Goal: Information Seeking & Learning: Learn about a topic

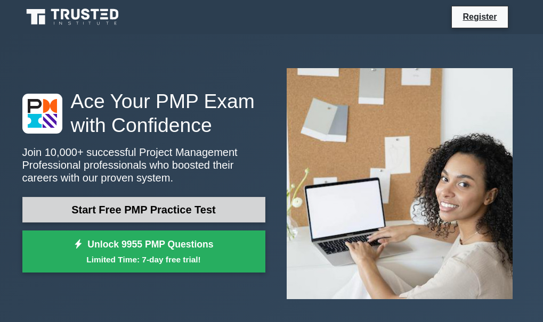
click at [163, 216] on link "Start Free PMP Practice Test" at bounding box center [143, 210] width 243 height 26
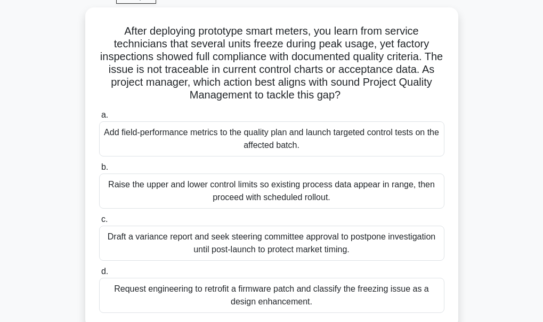
scroll to position [64, 0]
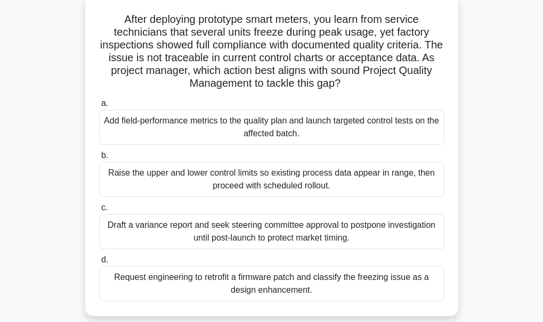
click at [244, 128] on div "Add field-performance metrics to the quality plan and launch targeted control t…" at bounding box center [271, 127] width 345 height 35
click at [99, 107] on input "a. Add field-performance metrics to the quality plan and launch targeted contro…" at bounding box center [99, 103] width 0 height 7
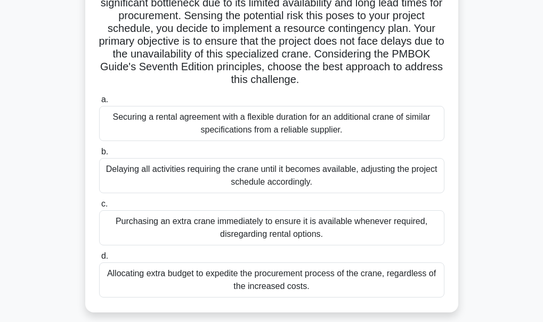
scroll to position [194, 0]
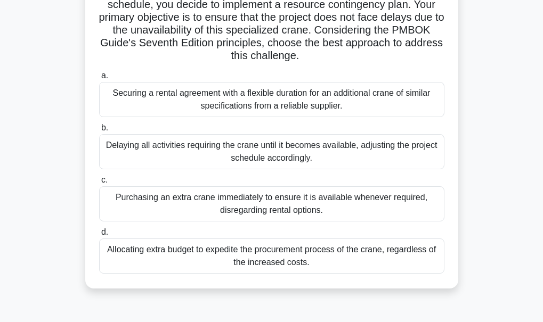
click at [328, 261] on div "Allocating extra budget to expedite the procurement process of the crane, regar…" at bounding box center [271, 256] width 345 height 35
click at [99, 236] on input "d. Allocating extra budget to expedite the procurement process of the crane, re…" at bounding box center [99, 232] width 0 height 7
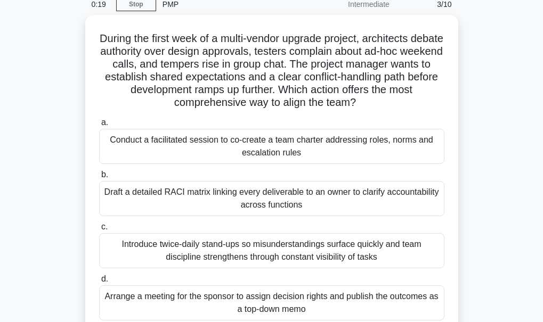
scroll to position [50, 0]
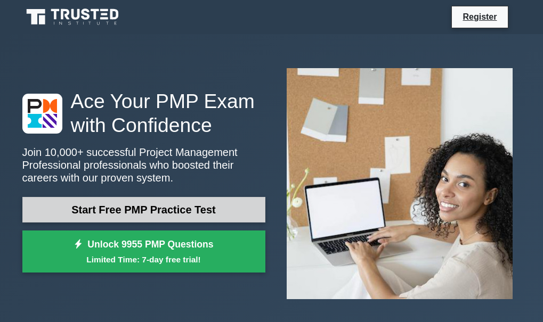
click at [151, 205] on link "Start Free PMP Practice Test" at bounding box center [143, 210] width 243 height 26
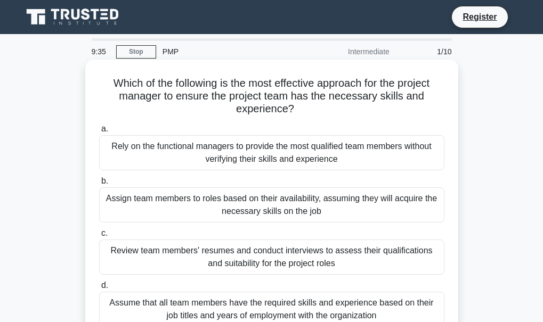
scroll to position [21, 0]
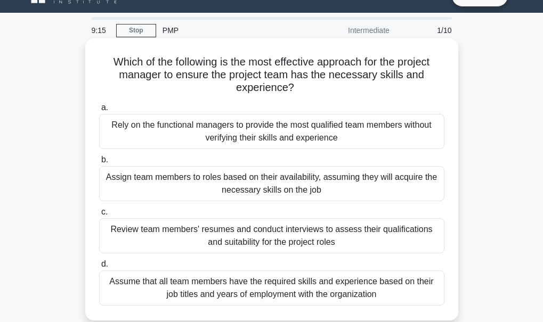
click at [280, 135] on div "Rely on the functional managers to provide the most qualified team members with…" at bounding box center [271, 131] width 345 height 35
click at [99, 111] on input "a. Rely on the functional managers to provide the most qualified team members w…" at bounding box center [99, 107] width 0 height 7
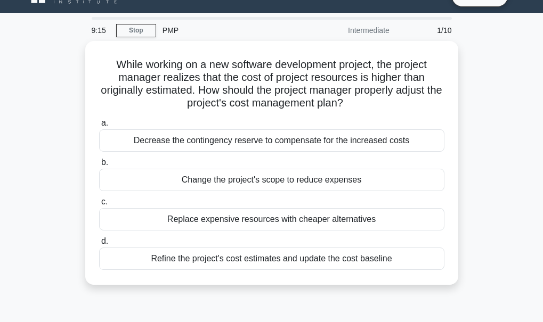
scroll to position [0, 0]
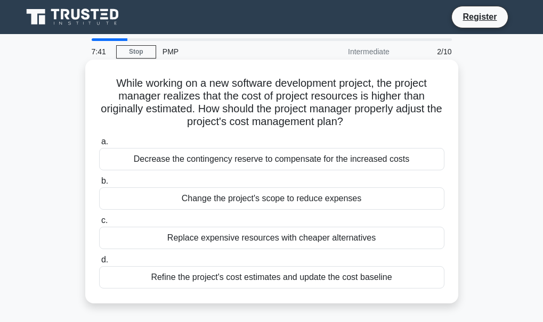
click at [266, 162] on div "Decrease the contingency reserve to compensate for the increased costs" at bounding box center [271, 159] width 345 height 22
click at [99, 145] on input "a. Decrease the contingency reserve to compensate for the increased costs" at bounding box center [99, 142] width 0 height 7
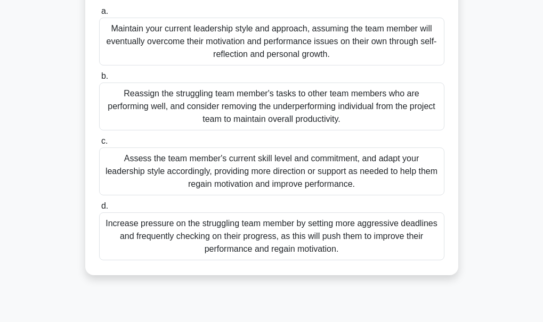
scroll to position [121, 0]
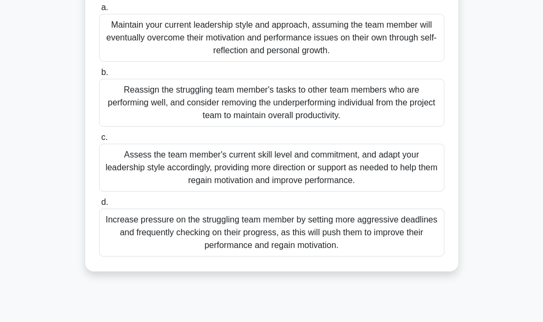
click at [296, 184] on div "Assess the team member's current skill level and commitment, and adapt your lea…" at bounding box center [271, 168] width 345 height 48
click at [99, 141] on input "c. Assess the team member's current skill level and commitment, and adapt your …" at bounding box center [99, 137] width 0 height 7
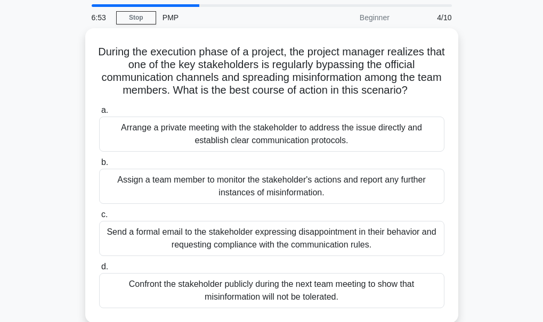
scroll to position [43, 0]
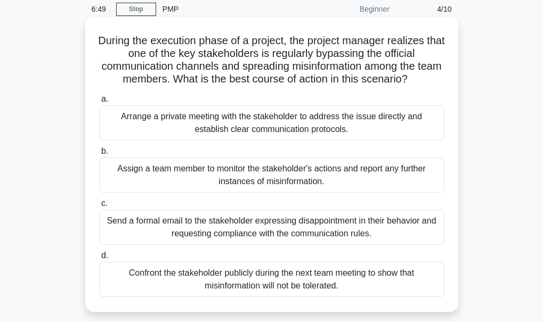
click at [233, 132] on div "Arrange a private meeting with the stakeholder to address the issue directly an…" at bounding box center [271, 123] width 345 height 35
click at [99, 103] on input "a. Arrange a private meeting with the stakeholder to address the issue directly…" at bounding box center [99, 99] width 0 height 7
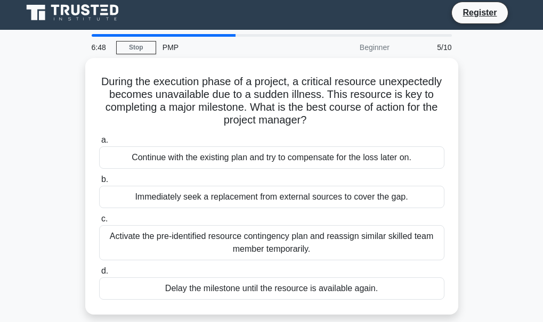
scroll to position [0, 0]
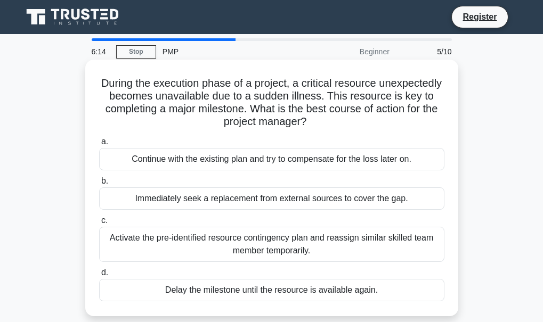
click at [254, 245] on div "Activate the pre-identified resource contingency plan and reassign similar skil…" at bounding box center [271, 244] width 345 height 35
click at [99, 224] on input "c. Activate the pre-identified resource contingency plan and reassign similar s…" at bounding box center [99, 220] width 0 height 7
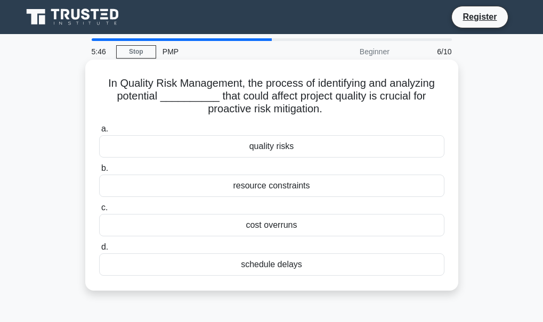
click at [265, 148] on div "quality risks" at bounding box center [271, 146] width 345 height 22
click at [99, 133] on input "a. quality risks" at bounding box center [99, 129] width 0 height 7
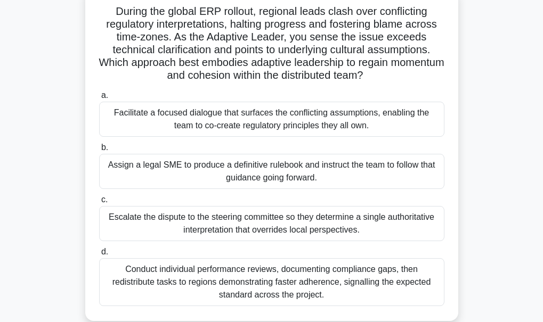
scroll to position [85, 0]
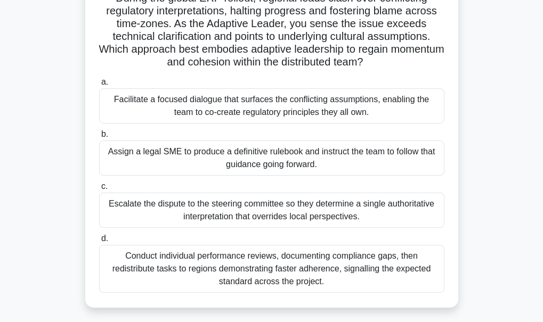
click at [261, 102] on div "Facilitate a focused dialogue that surfaces the conflicting assumptions, enabli…" at bounding box center [271, 105] width 345 height 35
click at [99, 86] on input "a. Facilitate a focused dialogue that surfaces the conflicting assumptions, ena…" at bounding box center [99, 82] width 0 height 7
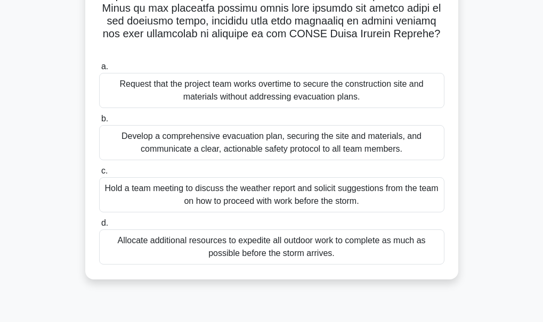
scroll to position [246, 0]
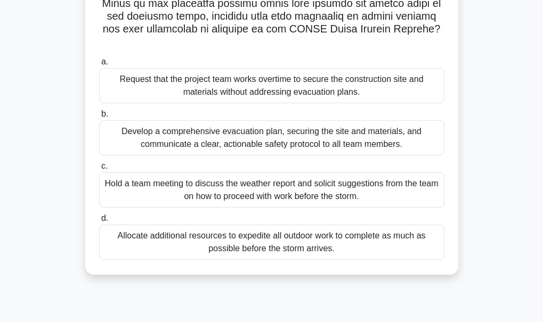
click at [360, 140] on div "Develop a comprehensive evacuation plan, securing the site and materials, and c…" at bounding box center [271, 137] width 345 height 35
click at [99, 118] on input "b. Develop a comprehensive evacuation plan, securing the site and materials, an…" at bounding box center [99, 114] width 0 height 7
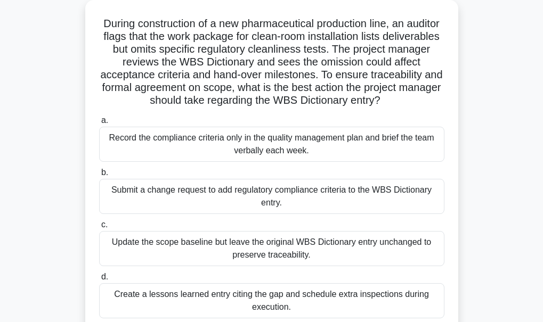
scroll to position [0, 0]
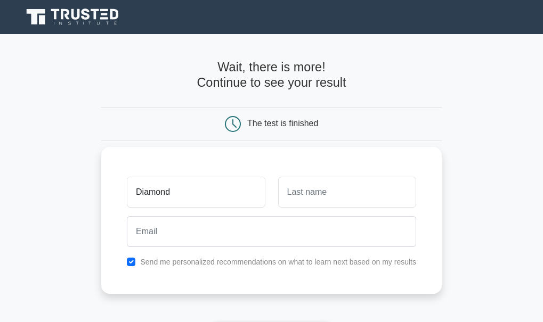
type input "Diamond"
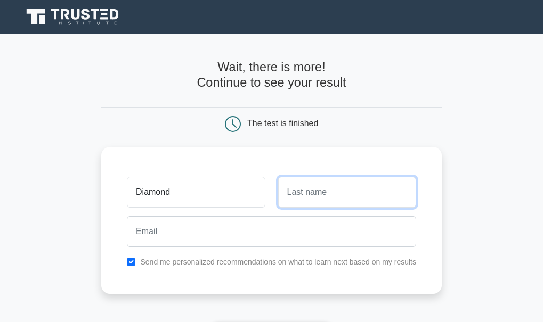
click at [302, 195] on input "text" at bounding box center [347, 192] width 138 height 31
type input "B"
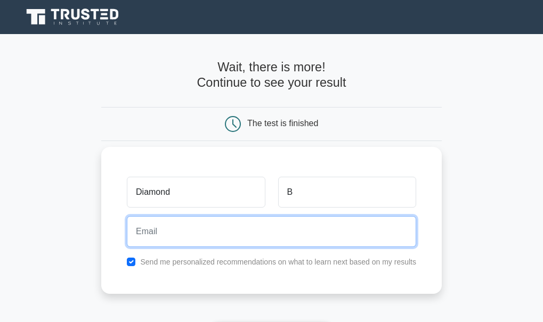
click at [238, 237] on input "email" at bounding box center [271, 231] width 289 height 31
type input "diamonderica1985@yahoo.com"
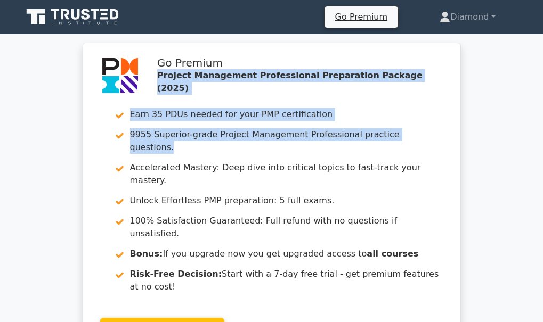
drag, startPoint x: 541, startPoint y: 51, endPoint x: 554, endPoint y: 134, distance: 84.1
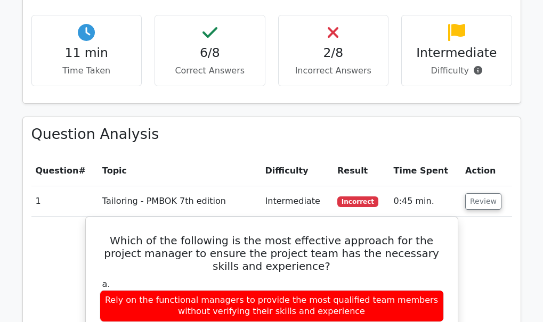
scroll to position [817, 0]
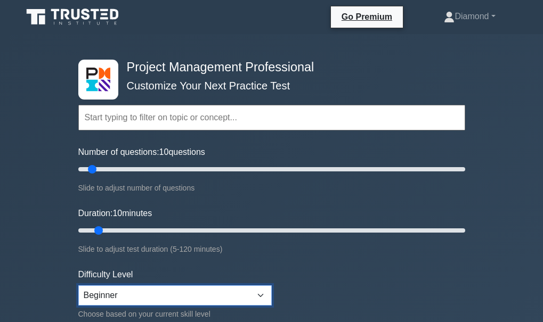
click at [259, 293] on select "Beginner Intermediate Expert" at bounding box center [174, 296] width 193 height 20
select select "expert"
click at [78, 286] on select "Beginner Intermediate Expert" at bounding box center [174, 296] width 193 height 20
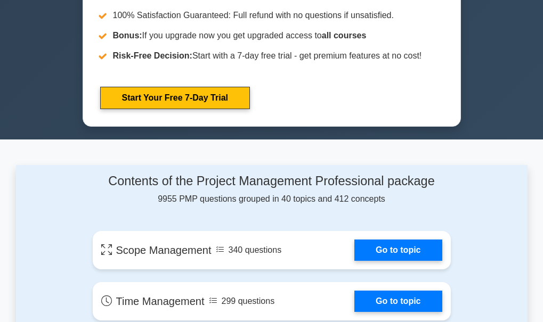
scroll to position [646, 0]
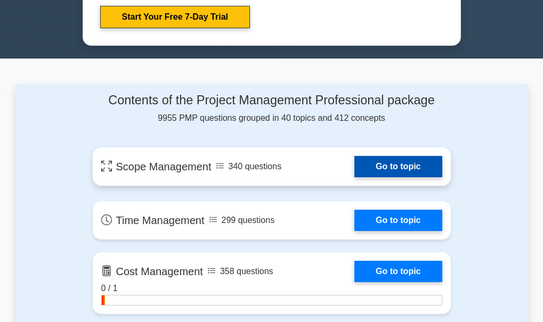
click at [406, 169] on link "Go to topic" at bounding box center [397, 166] width 87 height 21
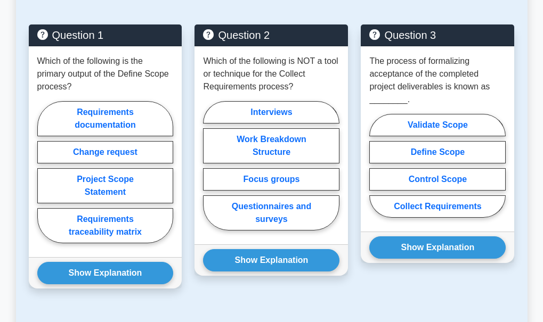
scroll to position [589, 0]
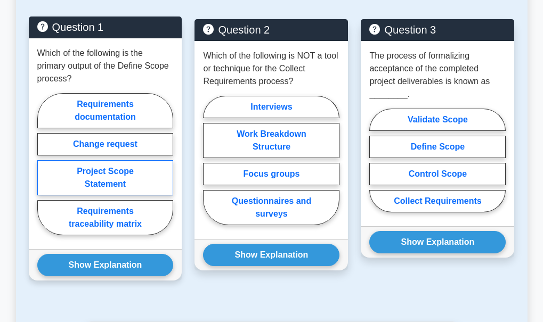
click at [100, 173] on label "Project Scope Statement" at bounding box center [105, 177] width 136 height 35
click at [44, 171] on input "Project Scope Statement" at bounding box center [40, 167] width 7 height 7
radio input "true"
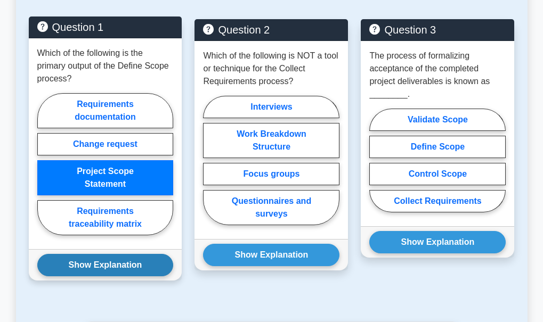
click at [110, 254] on button "Show Explanation" at bounding box center [105, 265] width 136 height 22
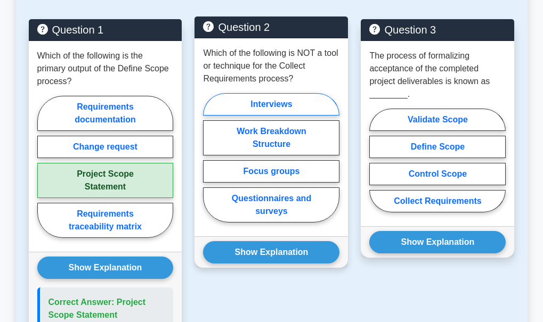
click at [274, 93] on label "Interviews" at bounding box center [271, 104] width 136 height 22
click at [210, 157] on input "Interviews" at bounding box center [206, 160] width 7 height 7
radio input "true"
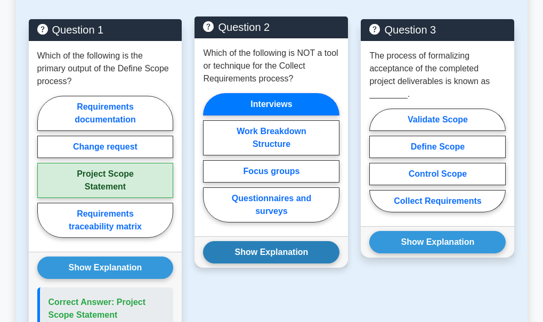
click at [272, 246] on button "Show Explanation" at bounding box center [271, 252] width 136 height 22
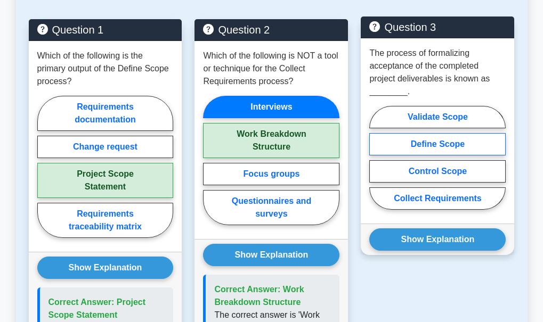
click at [450, 133] on label "Define Scope" at bounding box center [437, 144] width 136 height 22
click at [376, 157] on input "Define Scope" at bounding box center [372, 160] width 7 height 7
radio input "true"
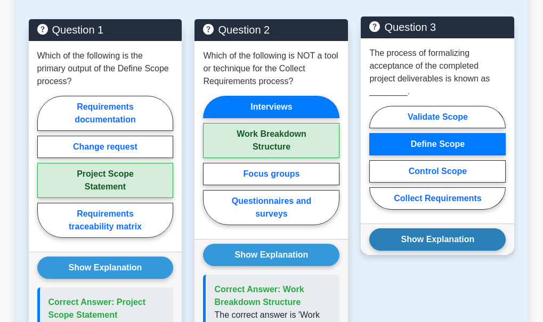
click at [445, 230] on button "Show Explanation" at bounding box center [437, 240] width 136 height 22
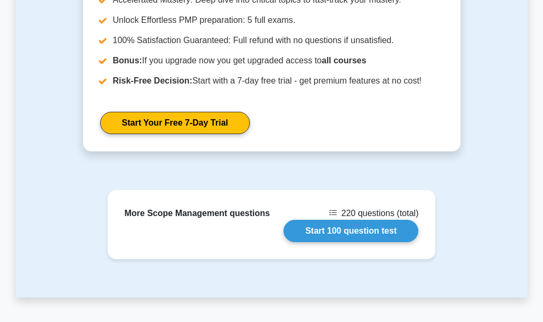
scroll to position [1486, 0]
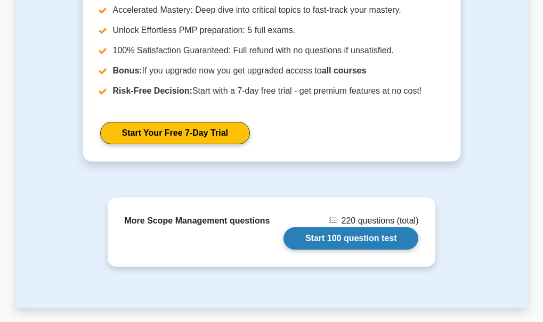
click at [341, 228] on link "Start 100 question test" at bounding box center [350, 239] width 135 height 22
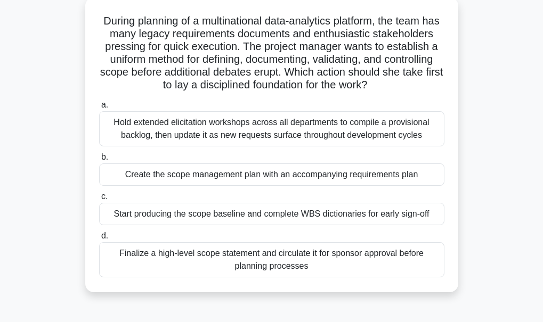
scroll to position [69, 0]
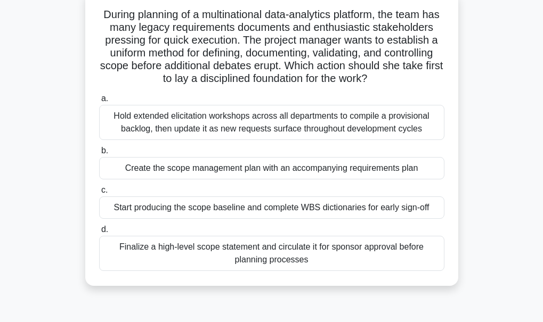
drag, startPoint x: 306, startPoint y: 212, endPoint x: 250, endPoint y: 214, distance: 56.0
click at [250, 214] on div "Start producing the scope baseline and complete WBS dictionaries for early sign…" at bounding box center [271, 208] width 345 height 22
click at [99, 194] on input "c. Start producing the scope baseline and complete WBS dictionaries for early s…" at bounding box center [99, 190] width 0 height 7
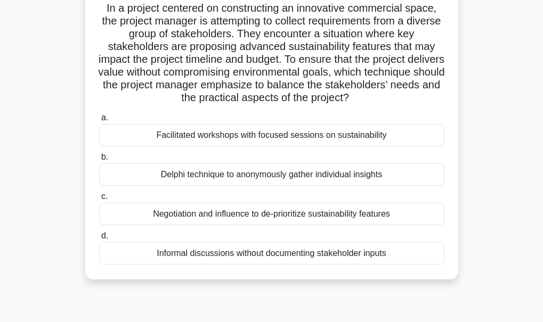
scroll to position [80, 0]
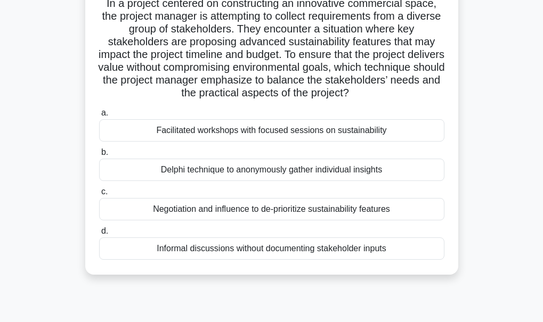
click at [286, 166] on div "Delphi technique to anonymously gather individual insights" at bounding box center [271, 170] width 345 height 22
click at [99, 156] on input "b. Delphi technique to anonymously gather individual insights" at bounding box center [99, 152] width 0 height 7
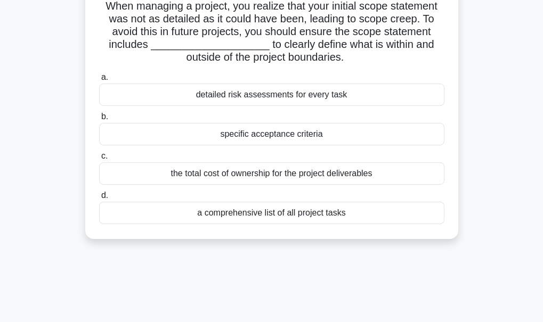
scroll to position [0, 0]
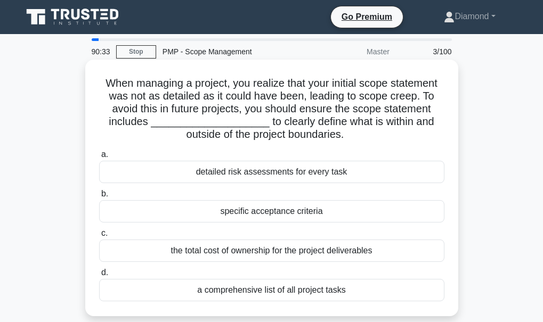
click at [290, 216] on div "specific acceptance criteria" at bounding box center [271, 211] width 345 height 22
click at [99, 198] on input "b. specific acceptance criteria" at bounding box center [99, 194] width 0 height 7
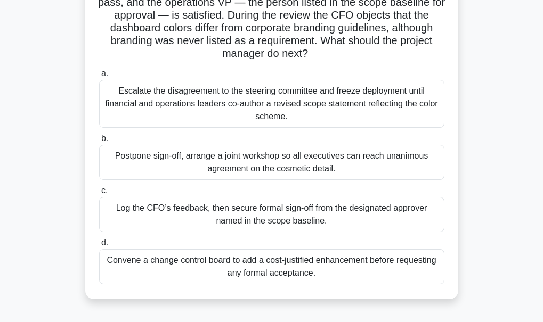
scroll to position [128, 0]
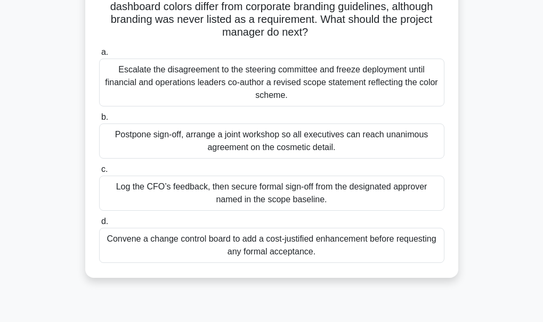
click at [250, 197] on div "Log the CFO’s feedback, then secure formal sign-off from the designated approve…" at bounding box center [271, 193] width 345 height 35
click at [99, 173] on input "c. Log the CFO’s feedback, then secure formal sign-off from the designated appr…" at bounding box center [99, 169] width 0 height 7
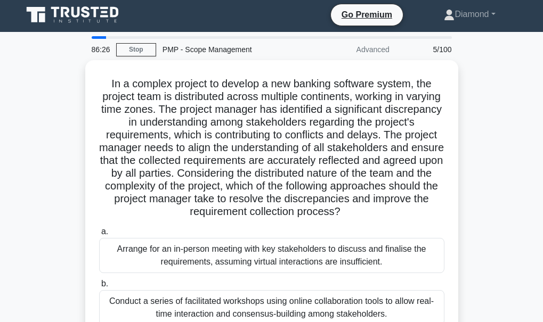
scroll to position [0, 0]
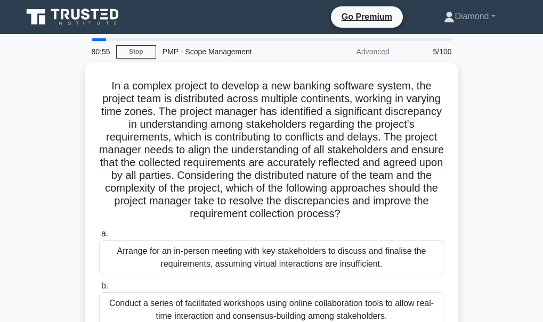
click at [250, 197] on h5 "In a complex project to develop a new banking software system, the project team…" at bounding box center [271, 150] width 347 height 142
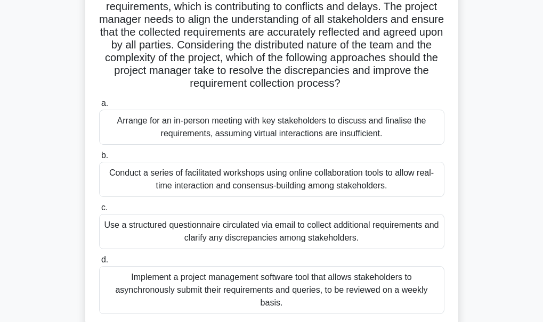
scroll to position [149, 0]
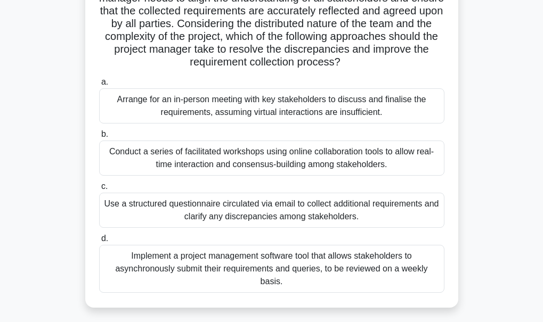
click at [335, 267] on div "Implement a project management software tool that allows stakeholders to asynch…" at bounding box center [271, 269] width 345 height 48
click at [99, 242] on input "d. Implement a project management software tool that allows stakeholders to asy…" at bounding box center [99, 239] width 0 height 7
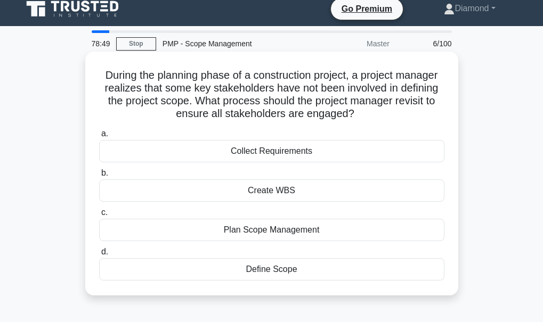
scroll to position [0, 0]
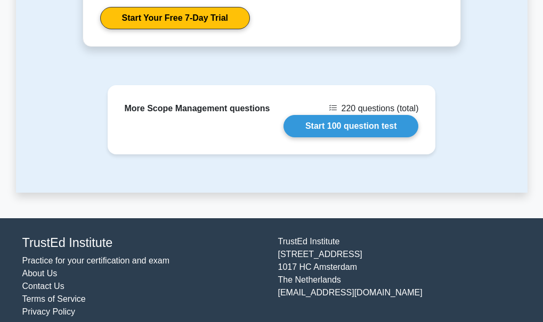
scroll to position [1129, 0]
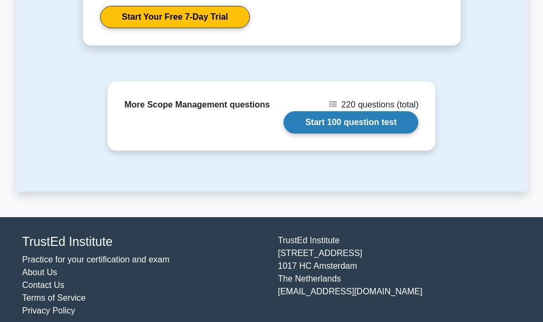
click at [354, 112] on link "Start 100 question test" at bounding box center [350, 122] width 135 height 22
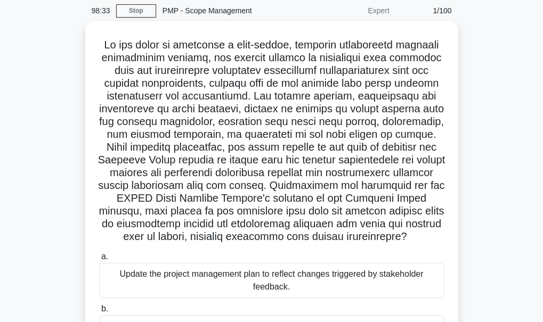
scroll to position [43, 0]
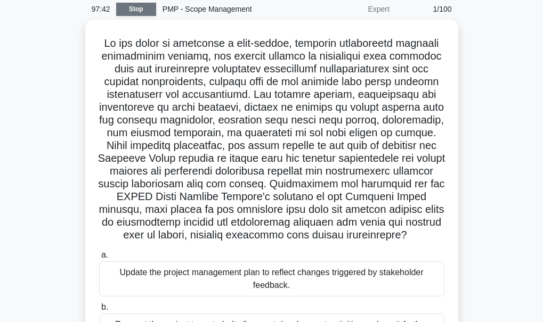
click at [134, 12] on link "Stop" at bounding box center [136, 9] width 40 height 13
